Goal: Task Accomplishment & Management: Manage account settings

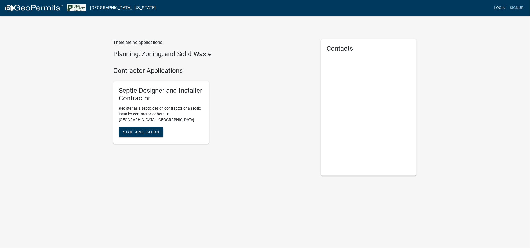
click at [499, 7] on link "Login" at bounding box center [500, 8] width 16 height 10
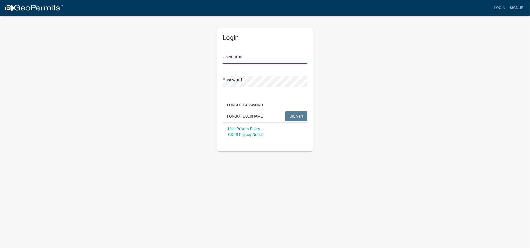
type input "[EMAIL_ADDRESS][DOMAIN_NAME]"
click at [297, 116] on span "SIGN IN" at bounding box center [296, 116] width 13 height 4
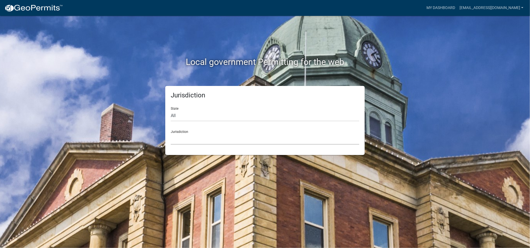
click at [206, 138] on select "[GEOGRAPHIC_DATA], [US_STATE] [GEOGRAPHIC_DATA], [US_STATE][PERSON_NAME][GEOGRA…" at bounding box center [265, 139] width 189 height 11
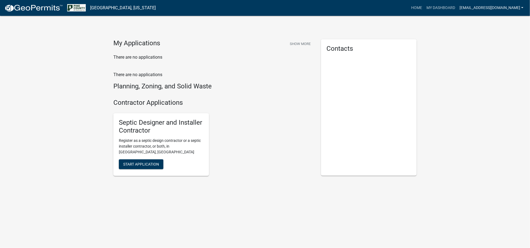
click at [525, 7] on link "[EMAIL_ADDRESS][DOMAIN_NAME]" at bounding box center [492, 8] width 68 height 10
click at [499, 21] on link "Account" at bounding box center [502, 22] width 47 height 13
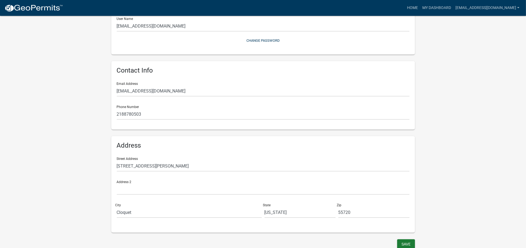
scroll to position [70, 0]
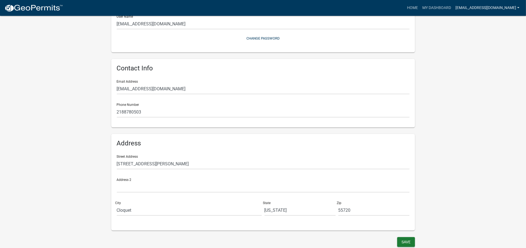
click at [518, 6] on link "[EMAIL_ADDRESS][DOMAIN_NAME]" at bounding box center [487, 8] width 68 height 10
click at [491, 55] on link "Logout" at bounding box center [498, 53] width 47 height 13
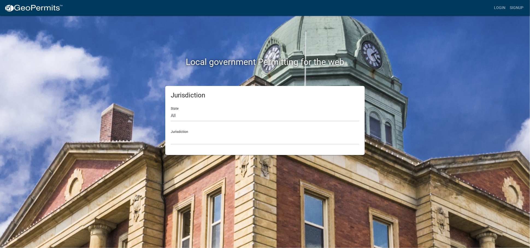
click at [233, 133] on div "Jurisdiction [GEOGRAPHIC_DATA], [US_STATE] [GEOGRAPHIC_DATA], [US_STATE][PERSON…" at bounding box center [265, 135] width 189 height 19
click at [178, 130] on div "Jurisdiction [GEOGRAPHIC_DATA], [US_STATE] [GEOGRAPHIC_DATA], [US_STATE][PERSON…" at bounding box center [265, 135] width 189 height 19
click at [500, 9] on link "Login" at bounding box center [500, 8] width 16 height 10
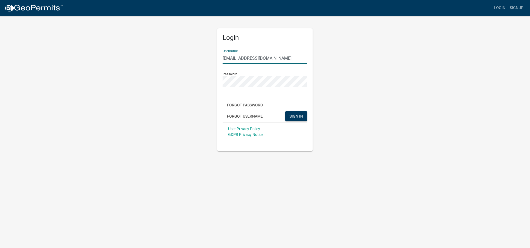
drag, startPoint x: 278, startPoint y: 58, endPoint x: 187, endPoint y: 55, distance: 91.4
click at [187, 55] on div "Login Username [EMAIL_ADDRESS][DOMAIN_NAME] Password Forgot Password Forgot Use…" at bounding box center [265, 83] width 312 height 136
click at [239, 57] on input "KiminskiPaving, Inc." at bounding box center [265, 58] width 85 height 11
click at [267, 58] on input "[PERSON_NAME] Paving, Inc." at bounding box center [265, 58] width 85 height 11
type input "[PERSON_NAME] Paving Inc"
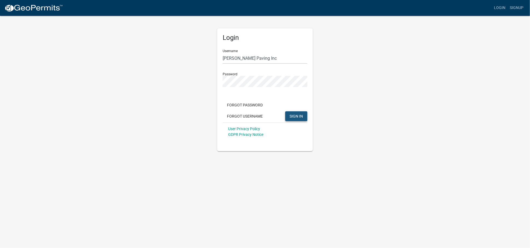
click at [298, 113] on button "SIGN IN" at bounding box center [296, 117] width 22 height 10
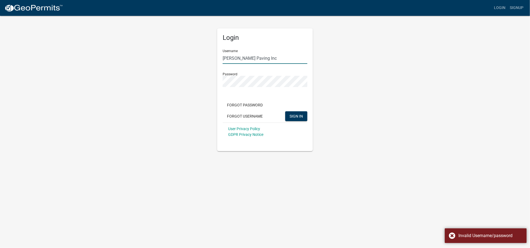
click at [262, 57] on input "[PERSON_NAME] Paving Inc" at bounding box center [265, 58] width 85 height 11
click at [265, 57] on input "[PERSON_NAME] Paving Inc" at bounding box center [265, 58] width 85 height 11
drag, startPoint x: 265, startPoint y: 57, endPoint x: 179, endPoint y: 61, distance: 86.5
click at [179, 61] on div "Login Username [PERSON_NAME] Paving Inc Password Forgot Password Forgot Usernam…" at bounding box center [265, 83] width 312 height 136
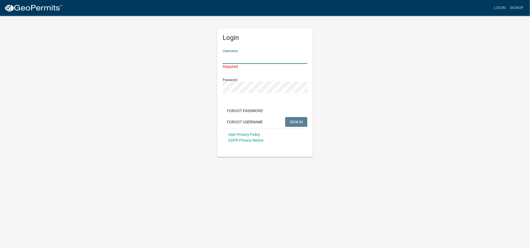
type input "[EMAIL_ADDRESS][DOMAIN_NAME]"
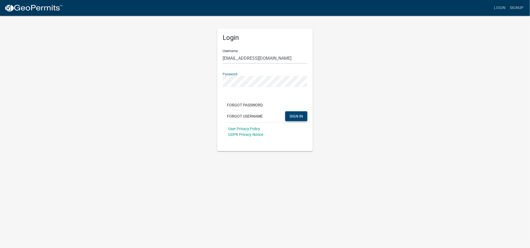
click at [299, 114] on span "SIGN IN" at bounding box center [296, 116] width 13 height 4
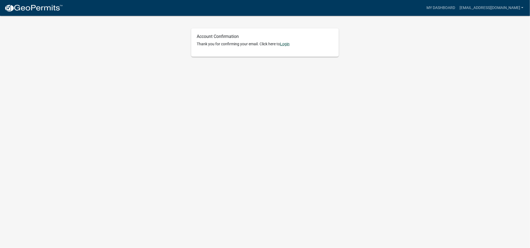
click at [286, 45] on link "Login" at bounding box center [285, 44] width 10 height 4
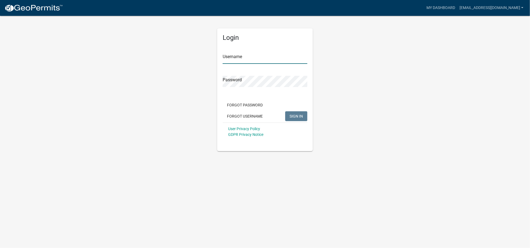
type input "[EMAIL_ADDRESS][DOMAIN_NAME]"
click at [302, 119] on button "SIGN IN" at bounding box center [296, 117] width 22 height 10
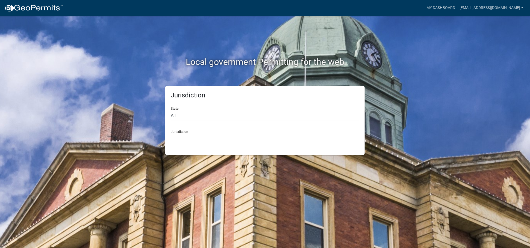
drag, startPoint x: 203, startPoint y: 131, endPoint x: 203, endPoint y: 134, distance: 3.0
click at [203, 134] on div "Jurisdiction Custer County, Colorado Carroll County, Georgia Cook County, Georg…" at bounding box center [265, 135] width 189 height 19
click at [201, 139] on select "Custer County, Colorado Carroll County, Georgia Cook County, Georgia Crawford C…" at bounding box center [265, 139] width 189 height 11
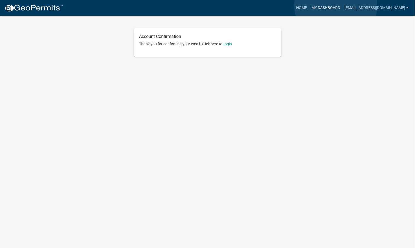
click at [336, 5] on link "My Dashboard" at bounding box center [325, 8] width 33 height 10
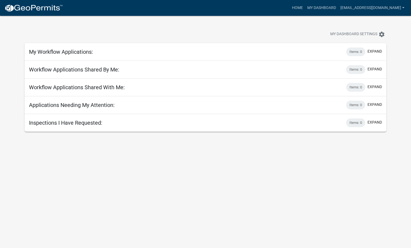
click at [374, 163] on body "Internet Explorer does NOT work with GeoPermits. Get a new browser for more sec…" at bounding box center [205, 140] width 411 height 248
